Goal: Task Accomplishment & Management: Use online tool/utility

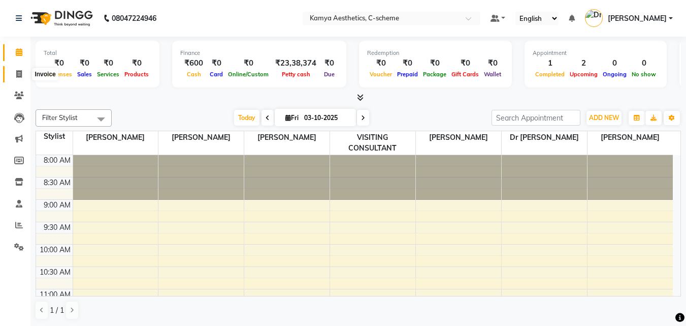
click at [17, 73] on icon at bounding box center [19, 74] width 6 height 8
select select "5322"
select select "service"
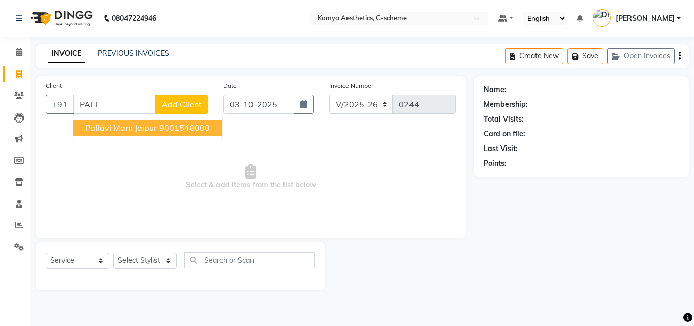
click at [201, 124] on ngb-highlight "9001548000" at bounding box center [184, 127] width 51 height 10
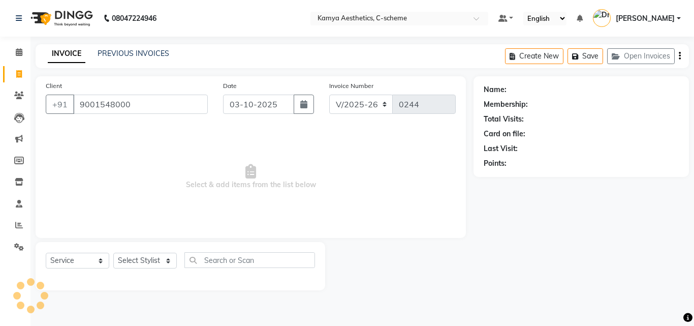
type input "9001548000"
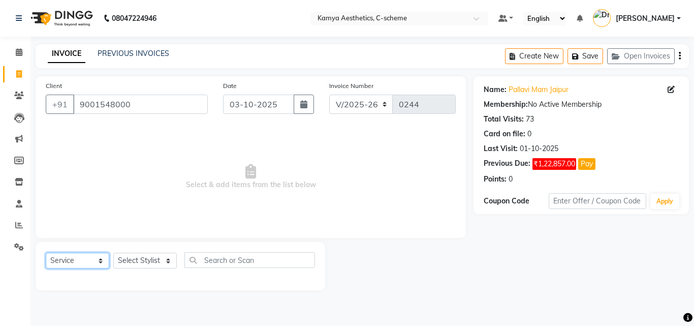
click at [64, 262] on select "Select Service Product Membership Package Voucher Prepaid Gift Card" at bounding box center [78, 260] width 64 height 16
select select "product"
click at [46, 252] on select "Select Service Product Membership Package Voucher Prepaid Gift Card" at bounding box center [78, 260] width 64 height 16
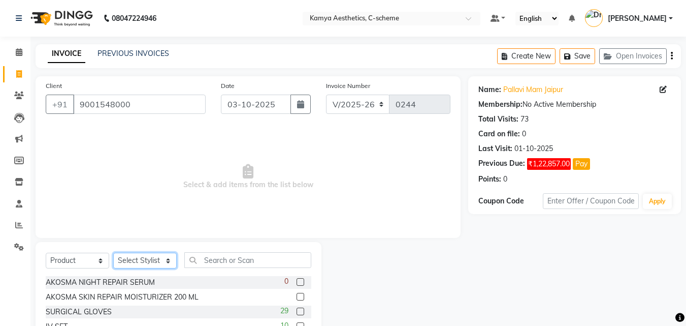
click at [161, 263] on select "Select Stylist [PERSON_NAME] Dr [PERSON_NAME] [PERSON_NAME] [PERSON_NAME] [PERS…" at bounding box center [145, 260] width 64 height 16
select select "42841"
click at [113, 252] on select "Select Stylist [PERSON_NAME] Dr [PERSON_NAME] [PERSON_NAME] [PERSON_NAME] [PERS…" at bounding box center [145, 260] width 64 height 16
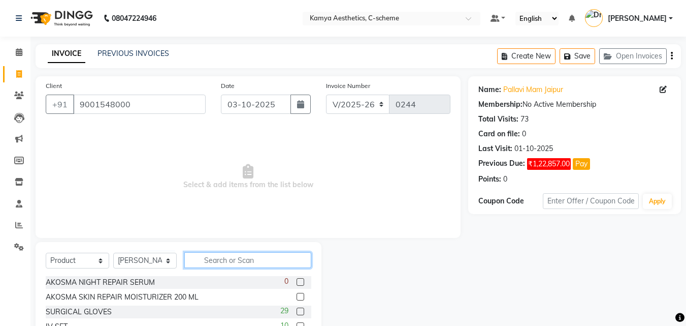
click at [209, 259] on input "text" at bounding box center [247, 260] width 127 height 16
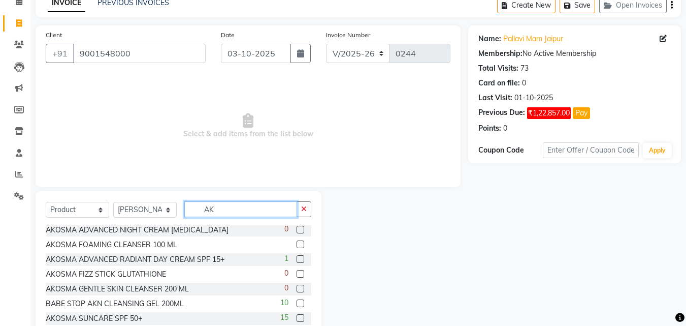
scroll to position [81, 0]
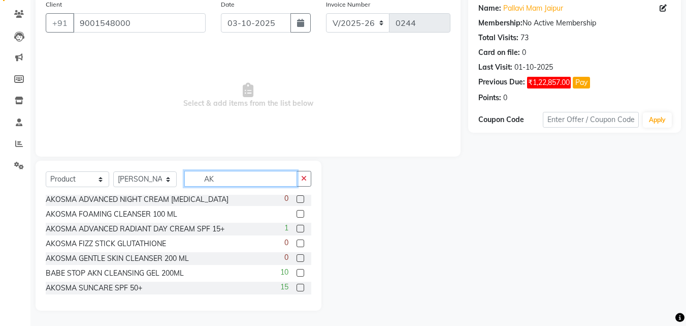
type input "AK"
click at [297, 286] on label at bounding box center [301, 287] width 8 height 8
click at [297, 286] on input "checkbox" at bounding box center [300, 287] width 7 height 7
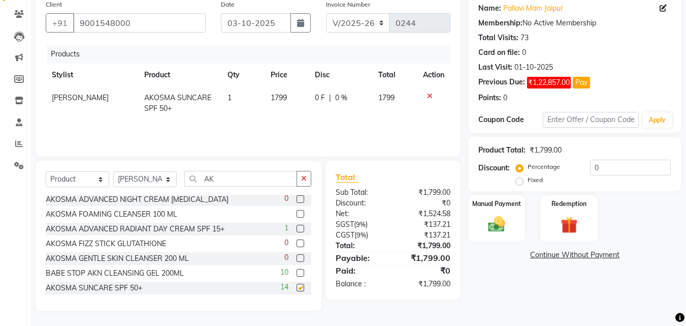
checkbox input "false"
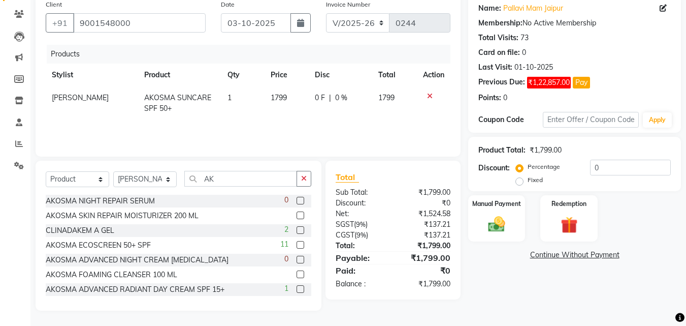
scroll to position [0, 0]
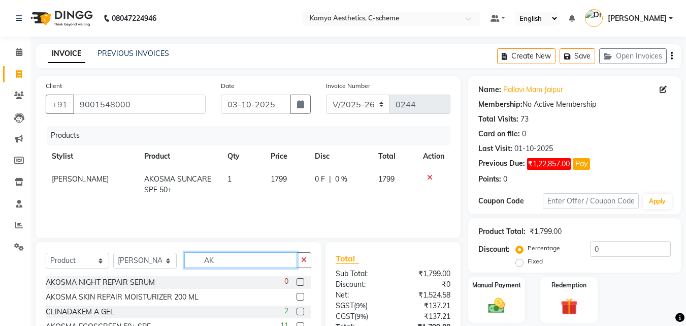
click at [257, 260] on input "AK" at bounding box center [240, 260] width 113 height 16
type input "A"
type input "SPF"
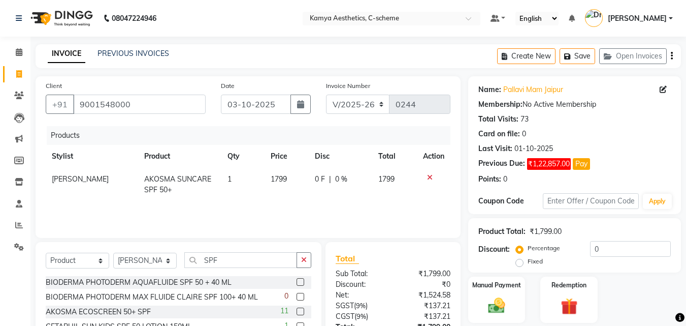
click at [297, 312] on label at bounding box center [301, 311] width 8 height 8
click at [297, 312] on input "checkbox" at bounding box center [300, 311] width 7 height 7
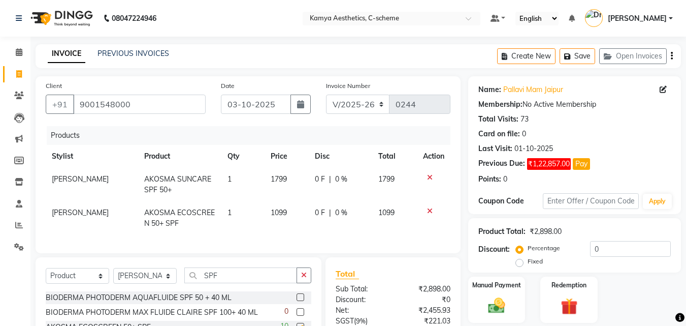
checkbox input "false"
click at [276, 176] on span "1799" at bounding box center [279, 178] width 16 height 9
select select "42841"
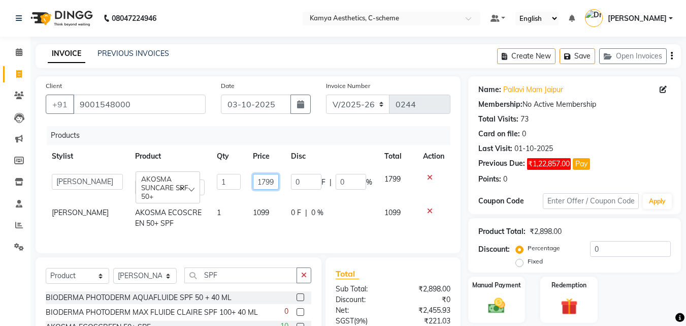
click at [262, 181] on input "1799" at bounding box center [266, 182] width 26 height 16
type input "1999"
click at [353, 225] on td "0 F | 0 %" at bounding box center [331, 218] width 93 height 34
select select "42841"
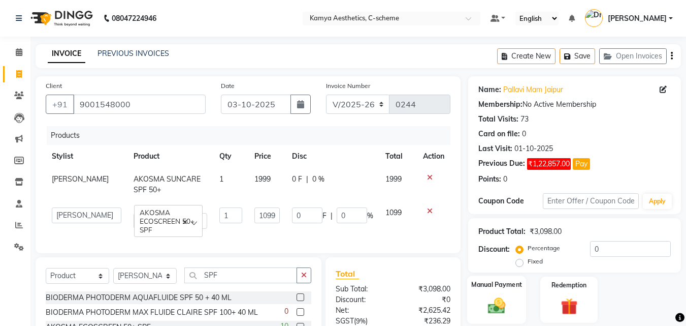
click at [491, 296] on img at bounding box center [497, 305] width 28 height 20
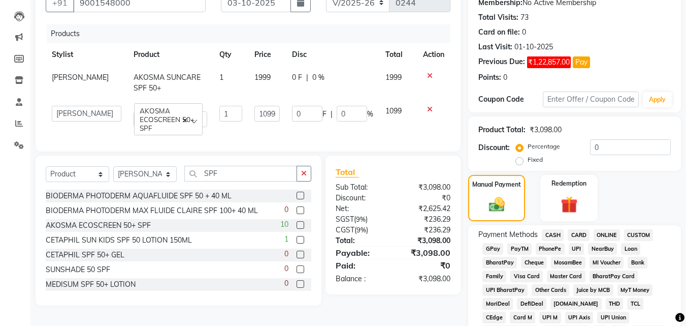
click at [554, 233] on span "CASH" at bounding box center [553, 235] width 22 height 12
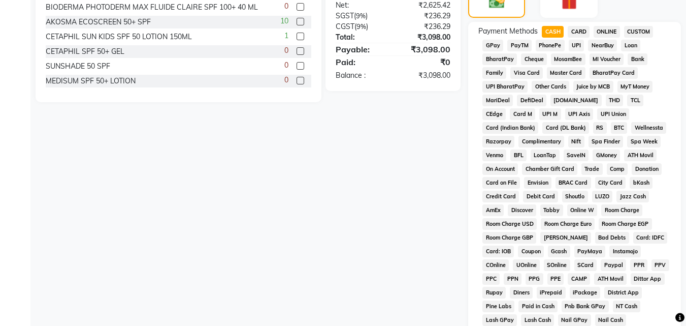
scroll to position [51, 0]
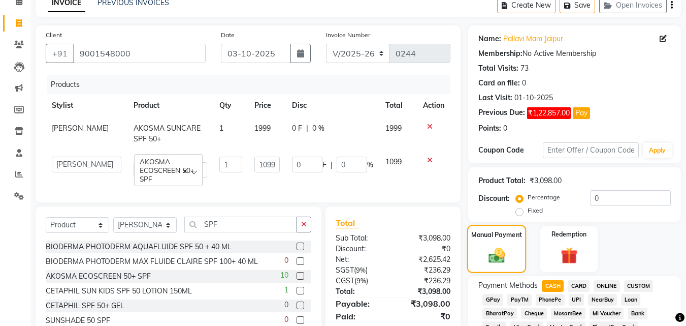
click at [505, 249] on img at bounding box center [497, 254] width 27 height 19
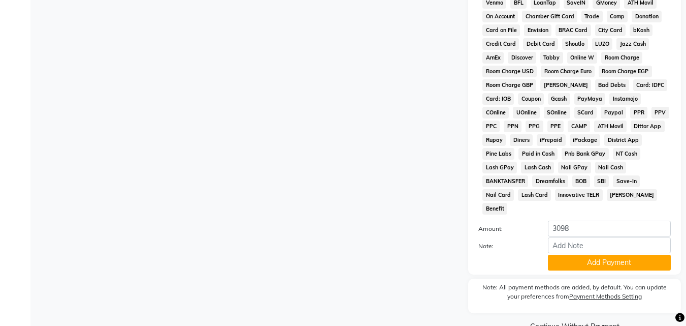
scroll to position [203, 0]
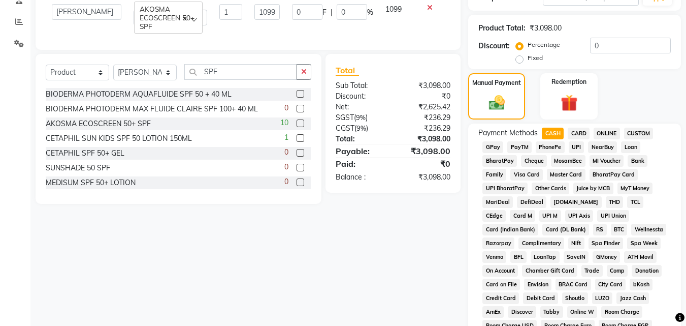
click at [554, 128] on span "CASH" at bounding box center [553, 134] width 22 height 12
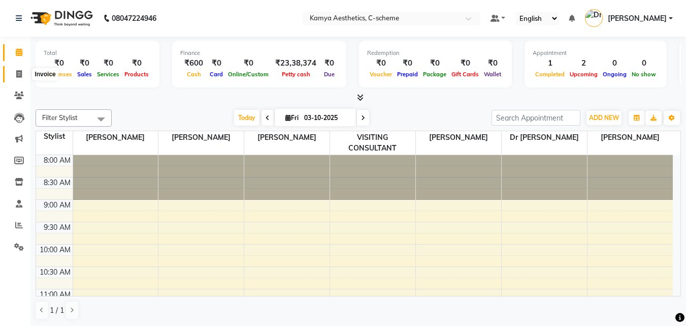
click at [17, 70] on icon at bounding box center [19, 74] width 6 height 8
select select "5322"
select select "service"
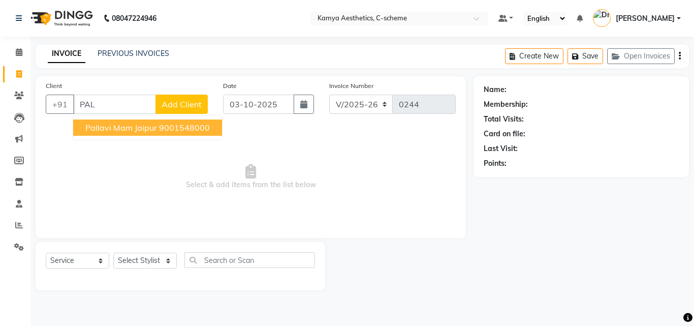
click at [102, 129] on span "Pallavi Mam Jaipur" at bounding box center [121, 127] width 72 height 10
type input "9001548000"
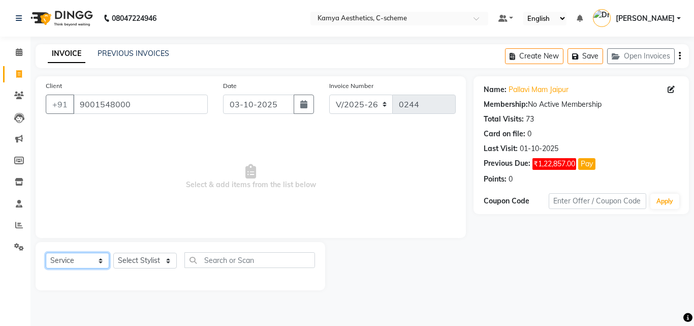
click at [77, 261] on select "Select Service Product Membership Package Voucher Prepaid Gift Card" at bounding box center [78, 260] width 64 height 16
select select "product"
click at [46, 252] on select "Select Service Product Membership Package Voucher Prepaid Gift Card" at bounding box center [78, 260] width 64 height 16
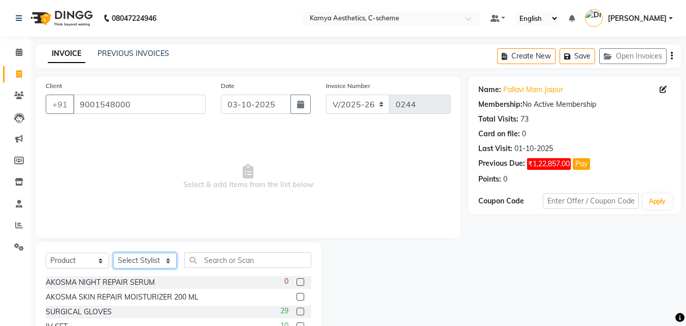
click at [128, 258] on select "Select Stylist [PERSON_NAME] Dr [PERSON_NAME] [PERSON_NAME] [PERSON_NAME] [PERS…" at bounding box center [145, 260] width 64 height 16
select select "42841"
click at [113, 252] on select "Select Stylist [PERSON_NAME] Dr [PERSON_NAME] [PERSON_NAME] [PERSON_NAME] [PERS…" at bounding box center [145, 260] width 64 height 16
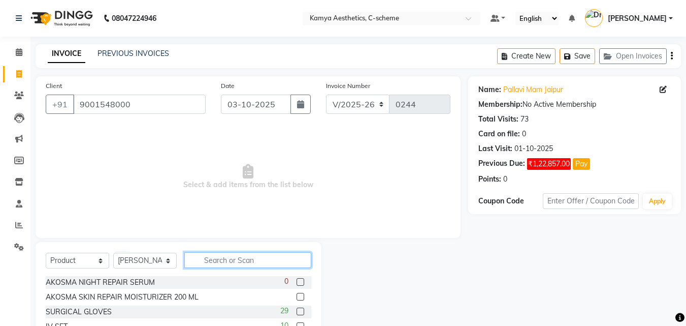
click at [209, 261] on input "text" at bounding box center [247, 260] width 127 height 16
type input "AK SPF"
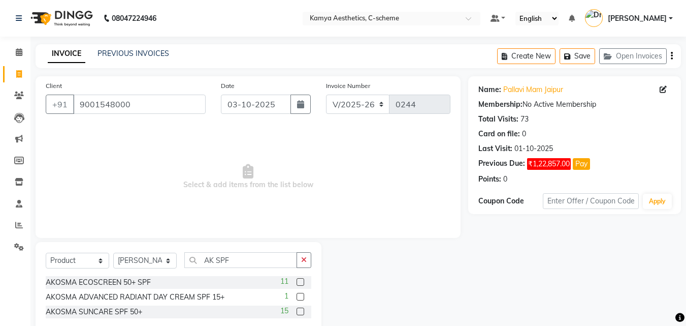
click at [303, 282] on label at bounding box center [301, 282] width 8 height 8
click at [303, 282] on input "checkbox" at bounding box center [300, 282] width 7 height 7
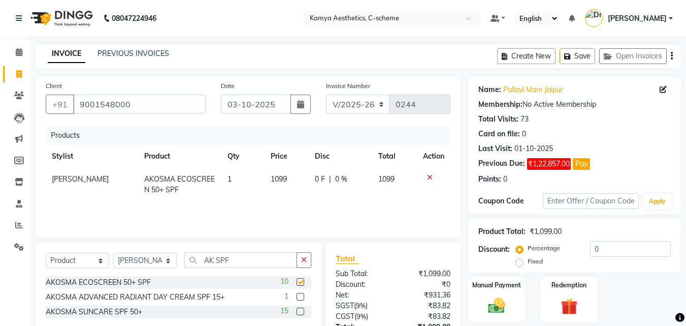
checkbox input "false"
click at [301, 311] on label at bounding box center [301, 311] width 8 height 8
click at [301, 311] on input "checkbox" at bounding box center [300, 311] width 7 height 7
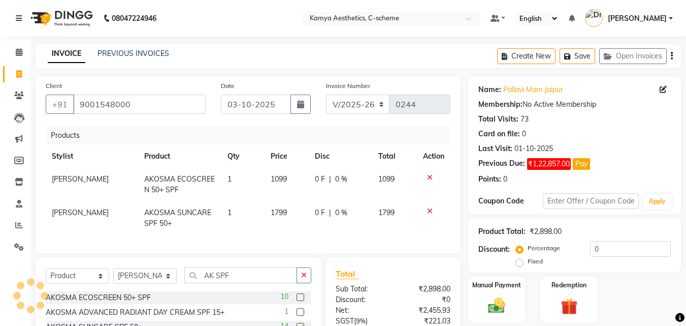
checkbox input "false"
click at [274, 213] on span "1799" at bounding box center [279, 212] width 16 height 9
select select "42841"
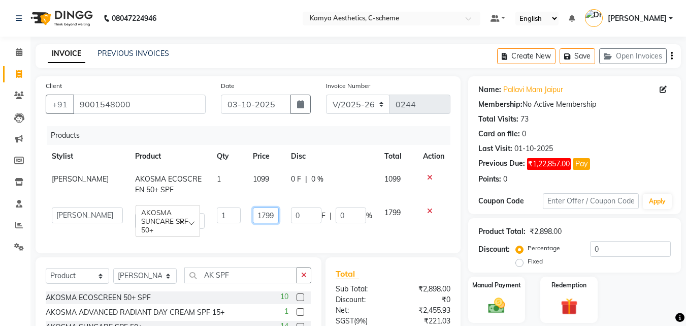
click at [261, 214] on input "1799" at bounding box center [266, 215] width 26 height 16
type input "1999"
click at [340, 231] on td "0 F | 0 %" at bounding box center [331, 218] width 93 height 34
select select "42841"
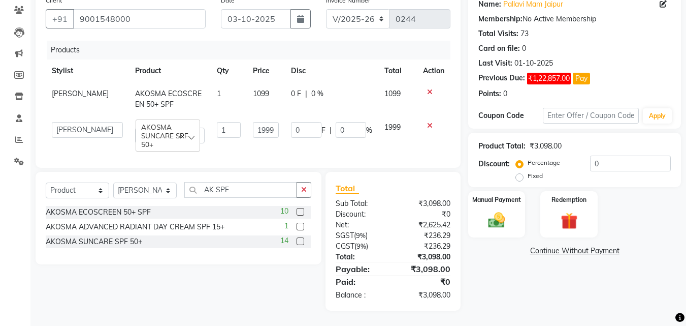
click at [579, 245] on link "Continue Without Payment" at bounding box center [574, 250] width 209 height 11
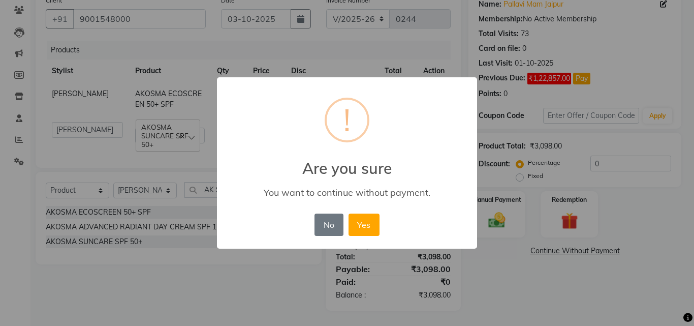
click at [361, 225] on button "Yes" at bounding box center [363, 224] width 31 height 22
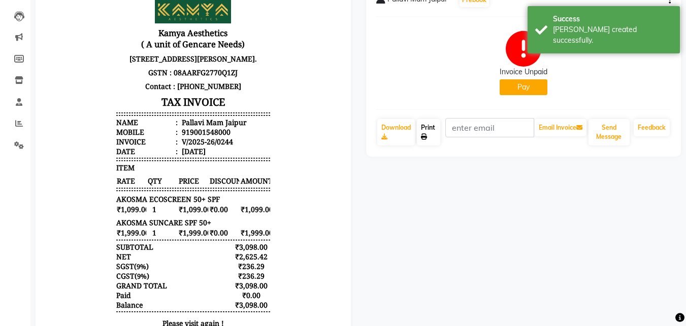
click at [432, 133] on link "Print" at bounding box center [428, 132] width 23 height 26
